Goal: Go to known website: Access a specific website the user already knows

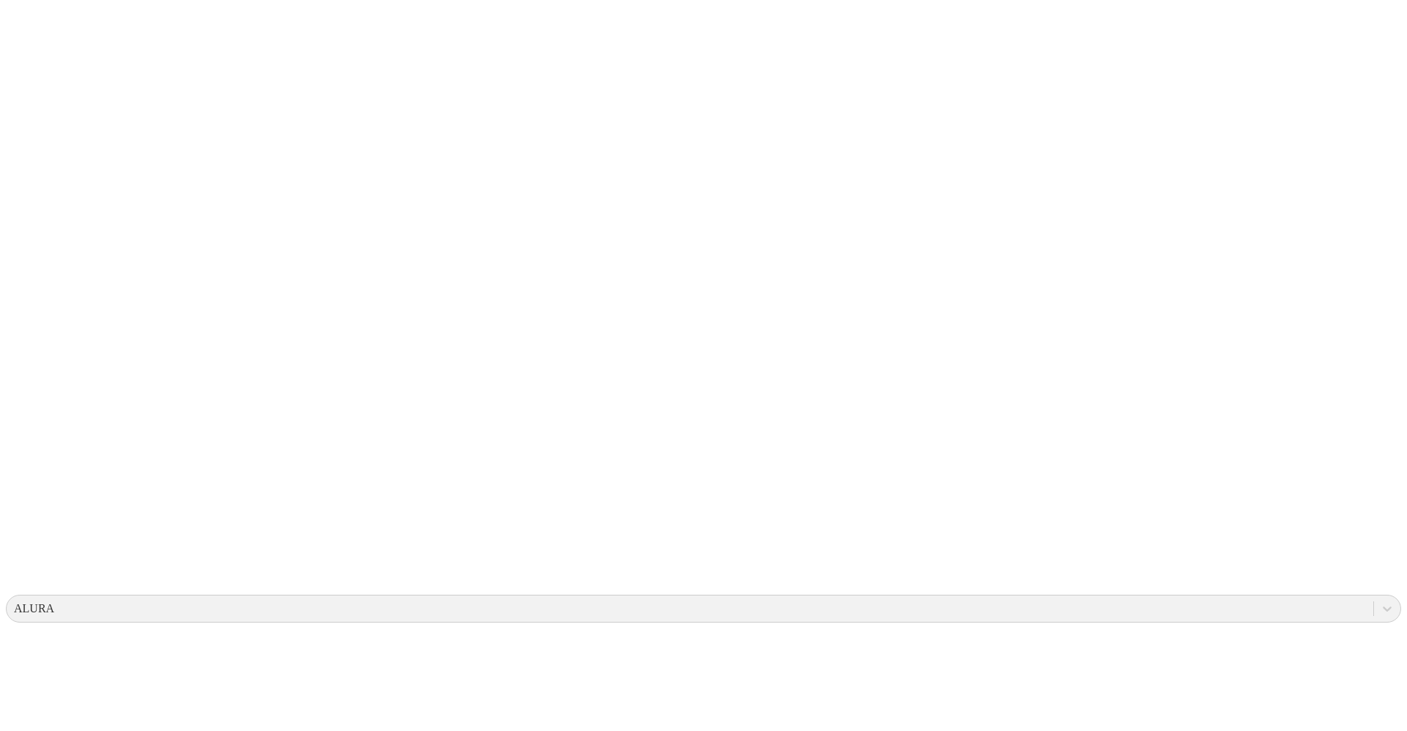
click at [22, 276] on icon at bounding box center [28, 298] width 45 height 45
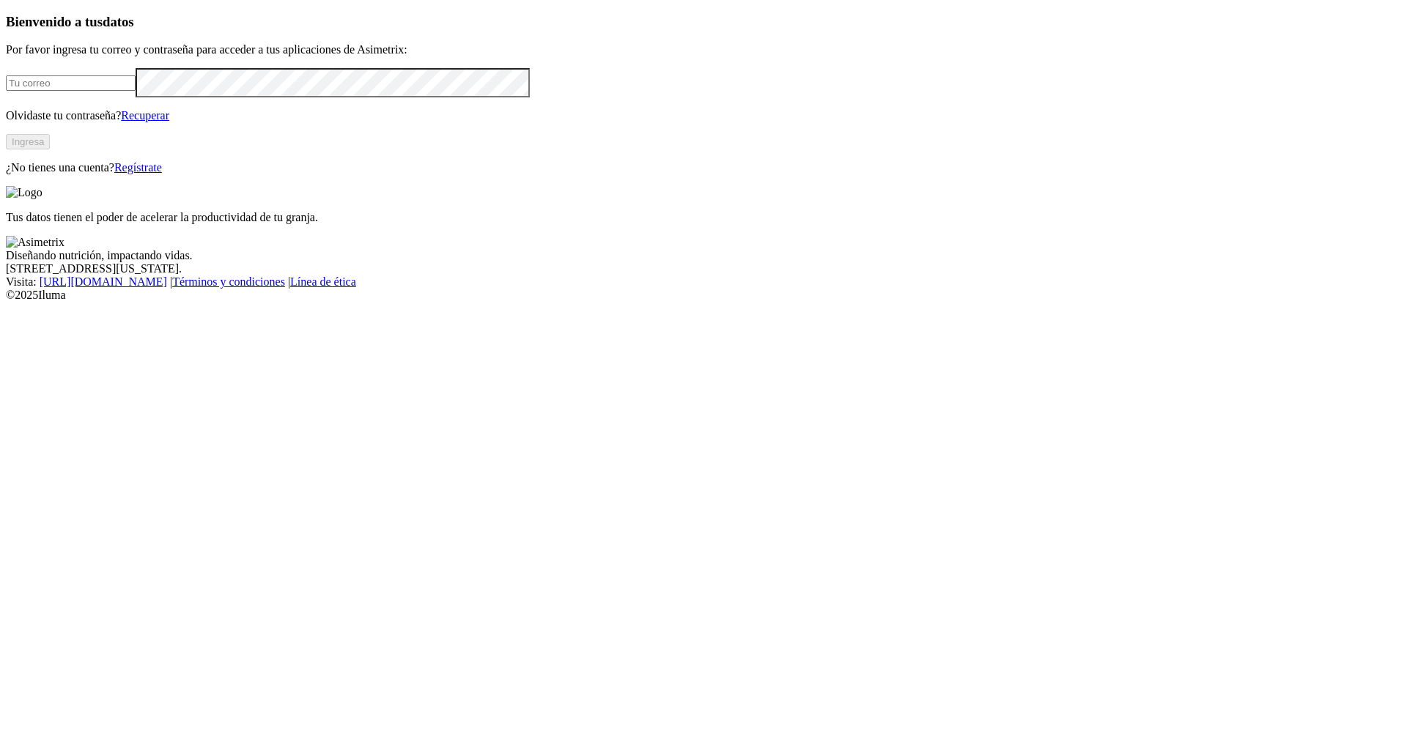
type input "[PERSON_NAME][EMAIL_ADDRESS][PERSON_NAME][DOMAIN_NAME]"
click at [50, 149] on button "Ingresa" at bounding box center [28, 141] width 44 height 15
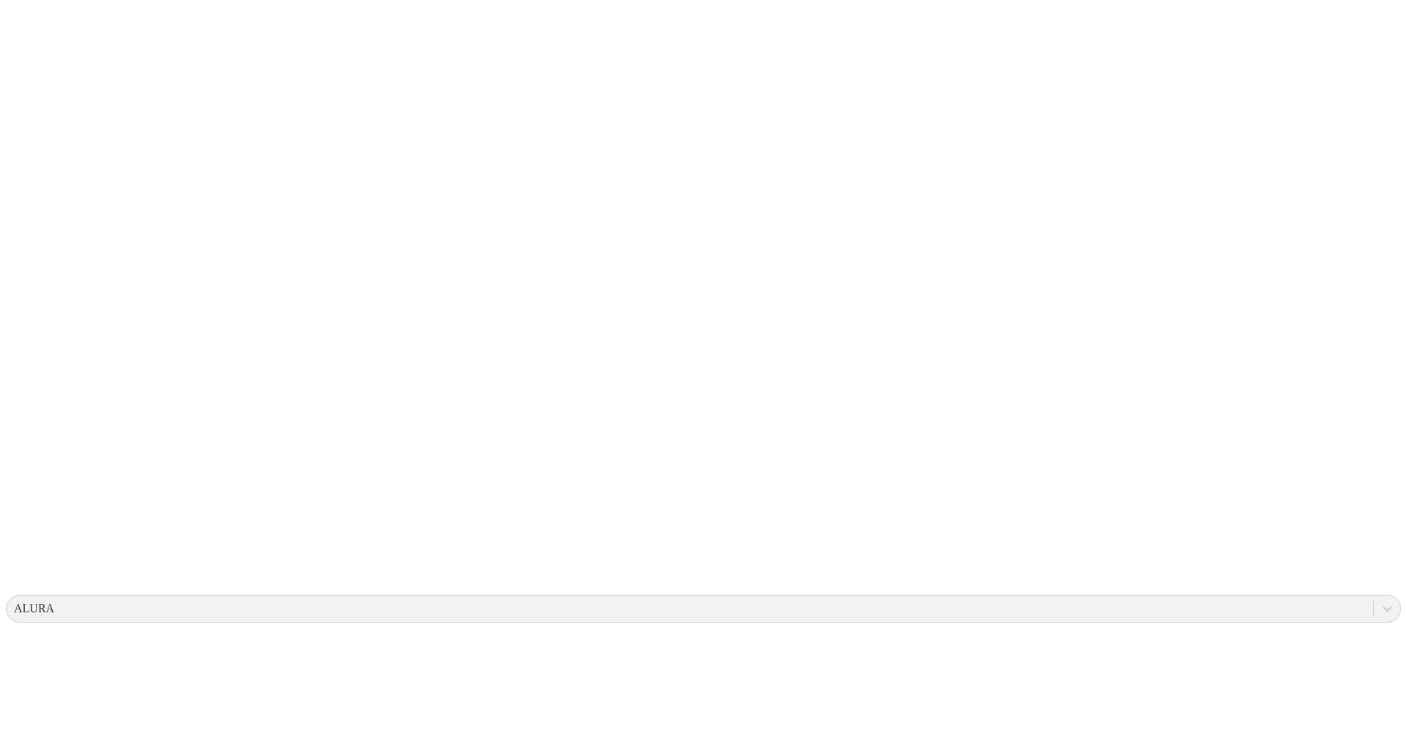
click at [29, 276] on icon at bounding box center [28, 298] width 45 height 45
